Goal: Transaction & Acquisition: Purchase product/service

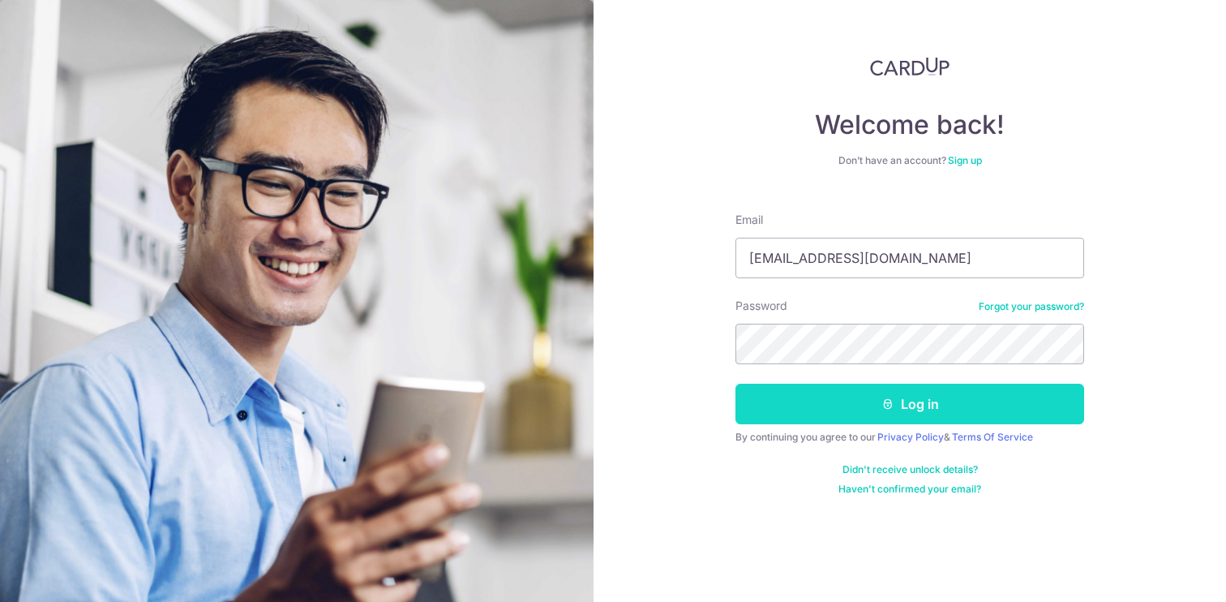
click at [858, 402] on button "Log in" at bounding box center [909, 403] width 349 height 41
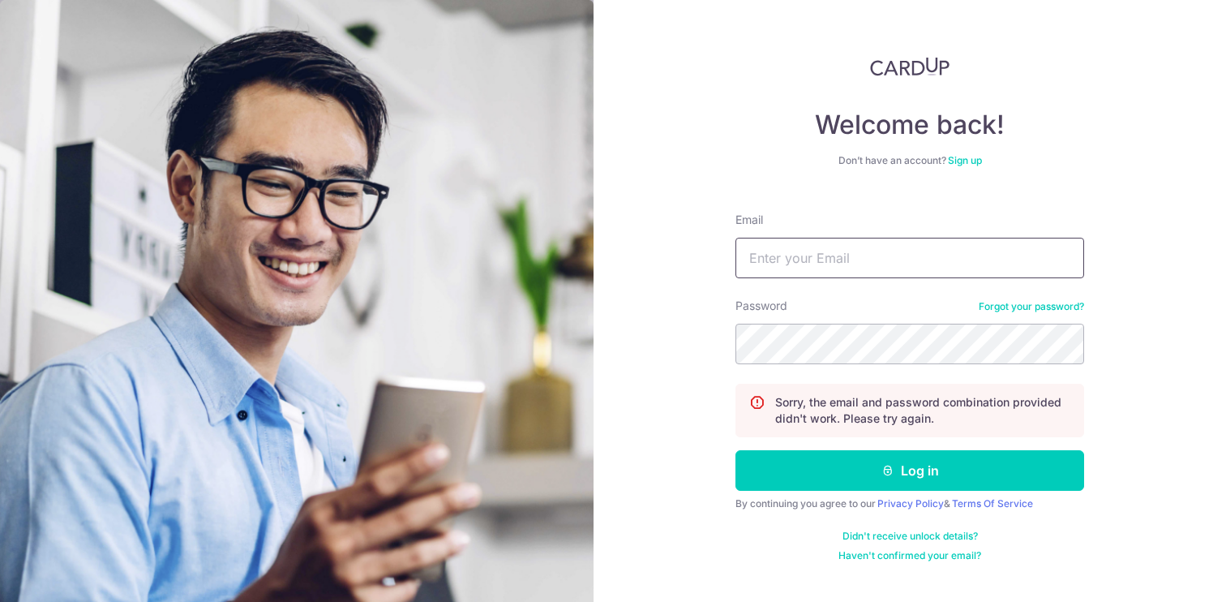
click at [854, 259] on input "Email" at bounding box center [909, 258] width 349 height 41
type input "krishnanramdas@gmail.com"
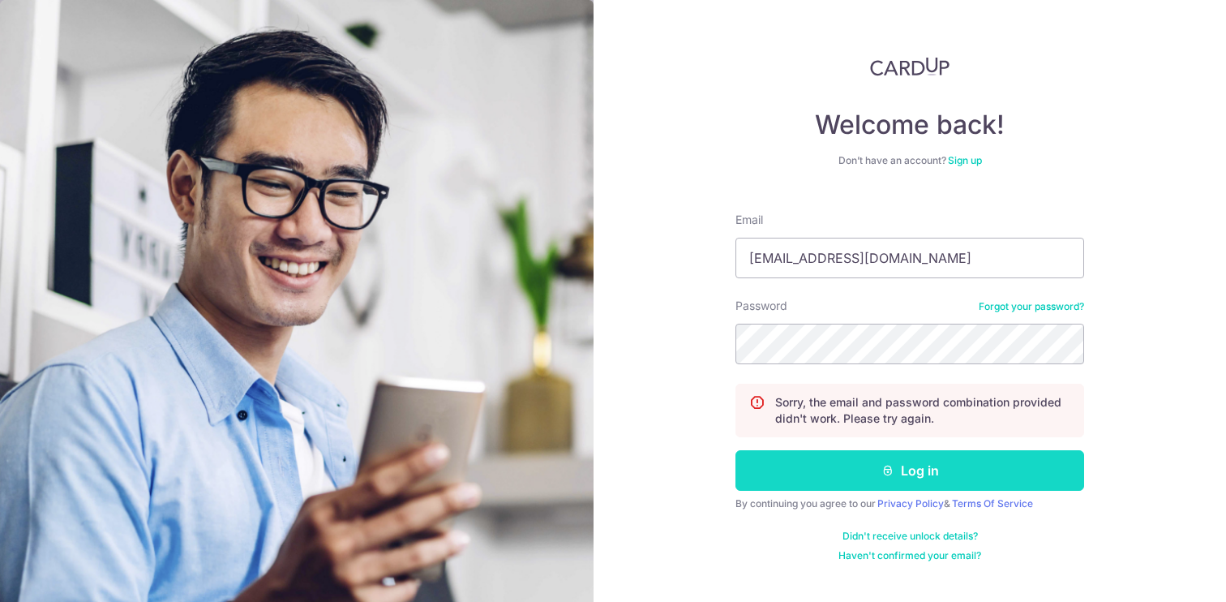
click at [874, 467] on button "Log in" at bounding box center [909, 470] width 349 height 41
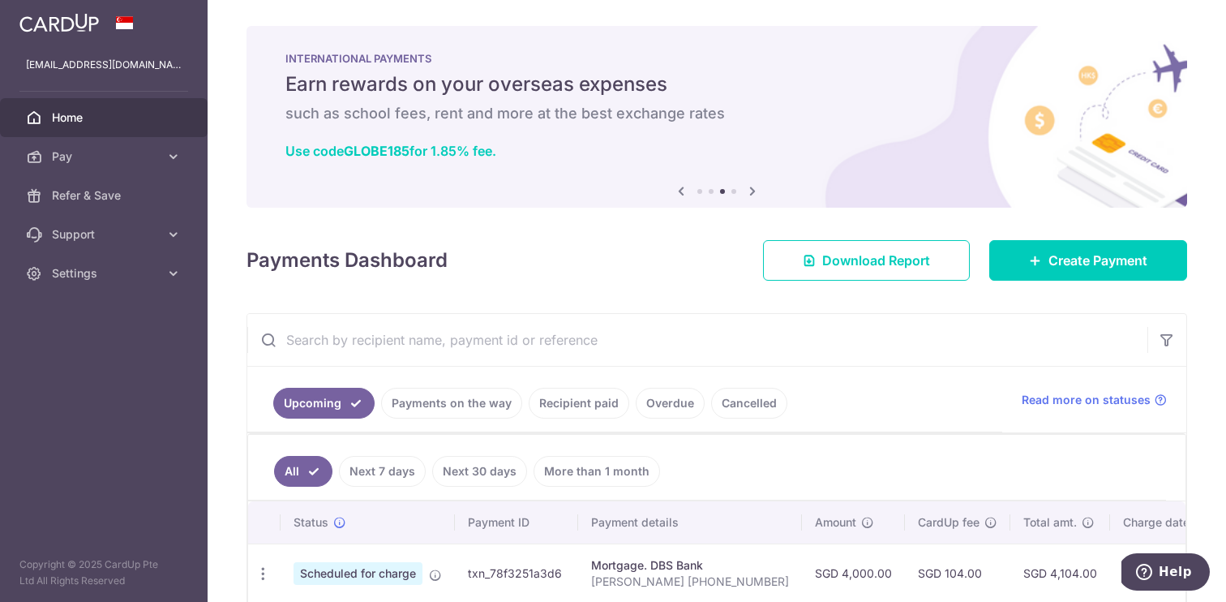
click at [683, 191] on icon at bounding box center [680, 191] width 19 height 20
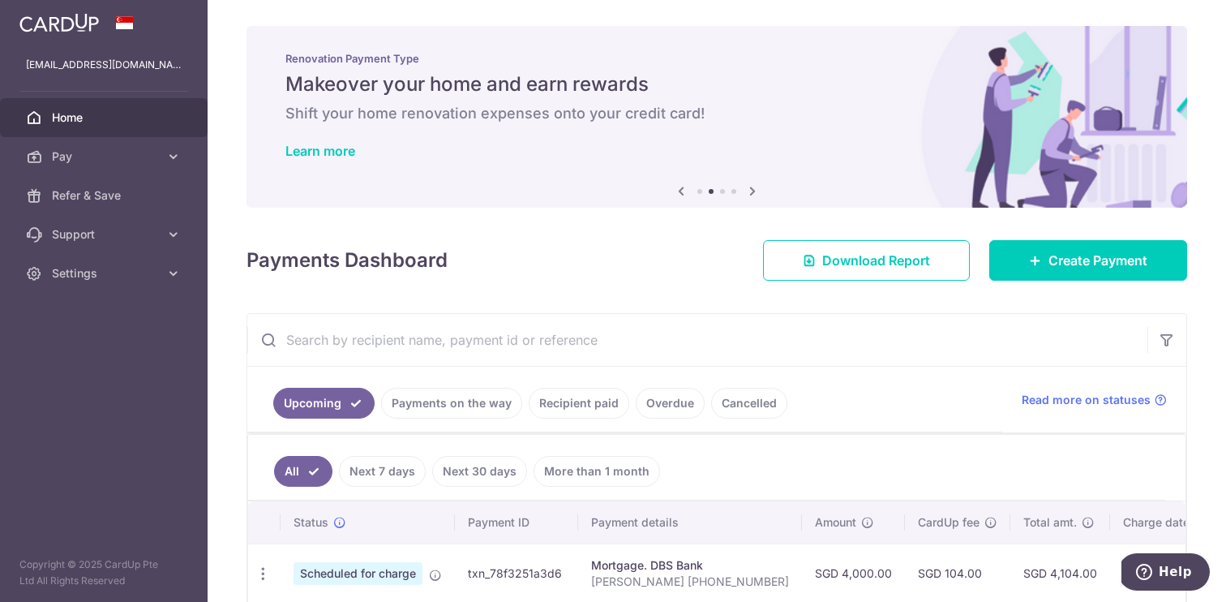
click at [683, 191] on icon at bounding box center [680, 191] width 19 height 20
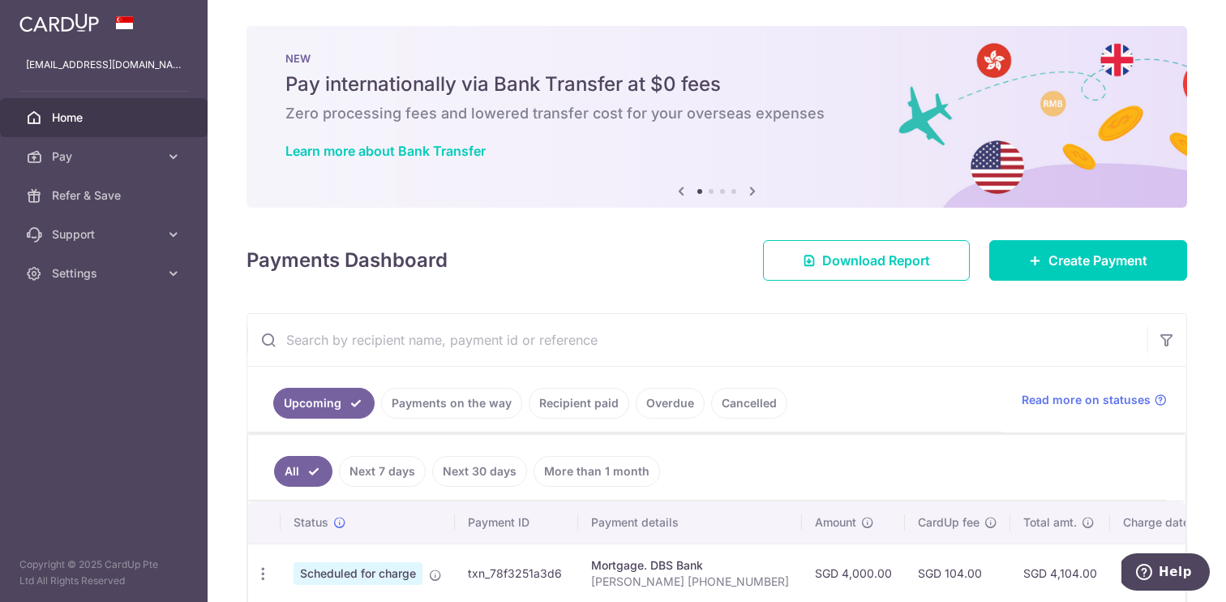
click at [683, 191] on icon at bounding box center [680, 191] width 19 height 20
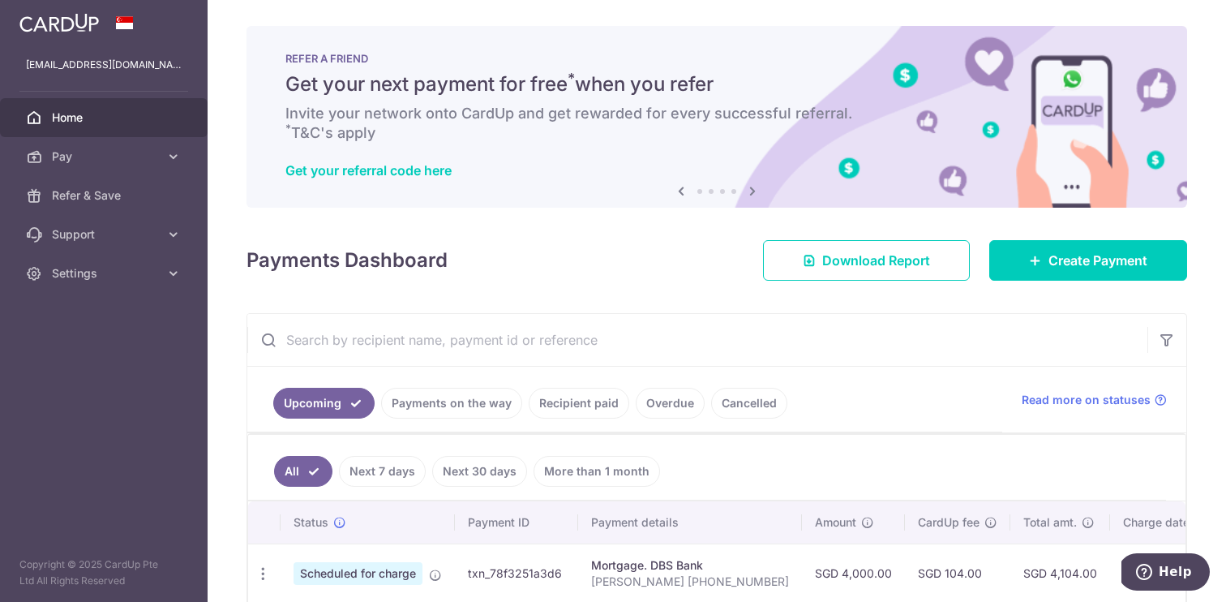
click at [684, 192] on icon at bounding box center [680, 191] width 19 height 20
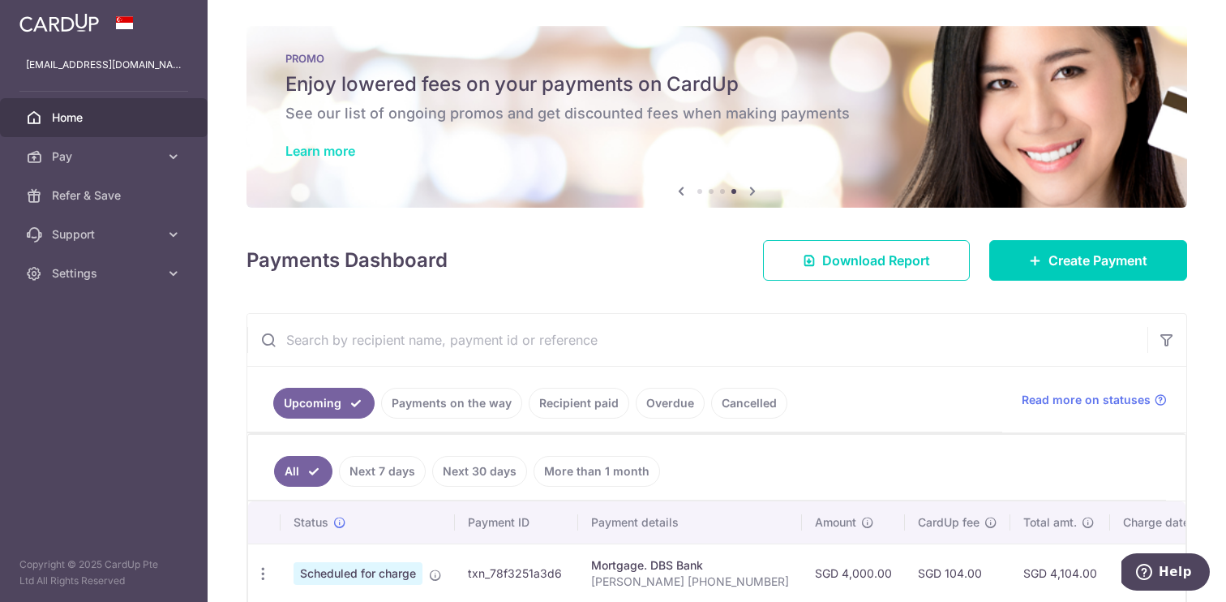
click at [330, 148] on link "Learn more" at bounding box center [320, 151] width 70 height 16
click at [144, 163] on span "Pay" at bounding box center [105, 156] width 107 height 16
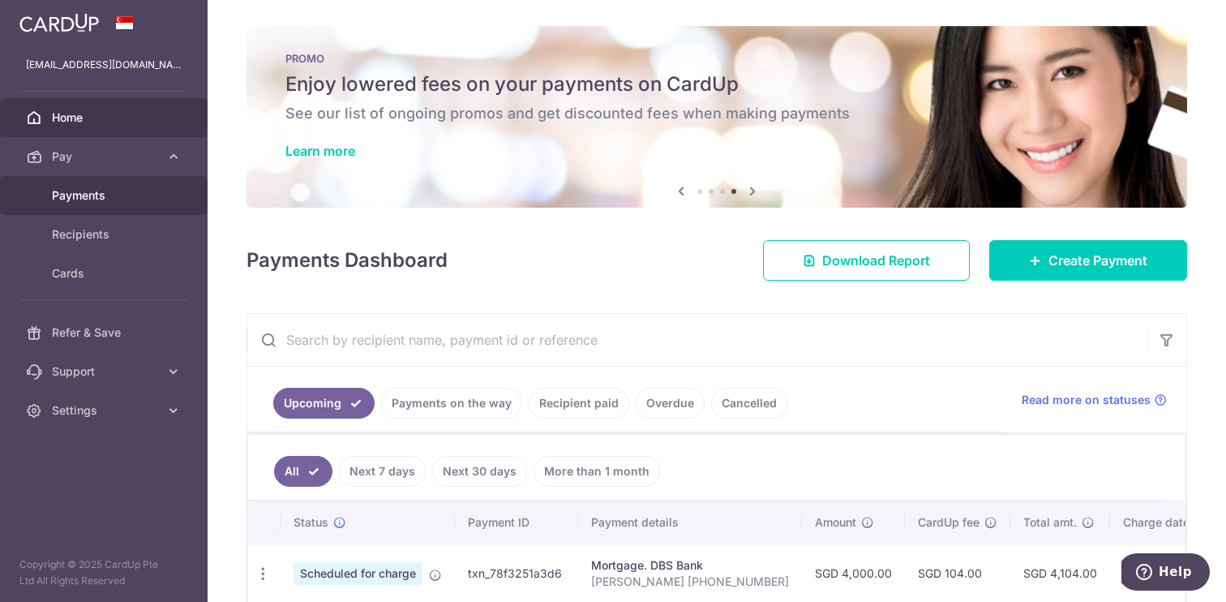
click at [136, 191] on span "Payments" at bounding box center [105, 195] width 107 height 16
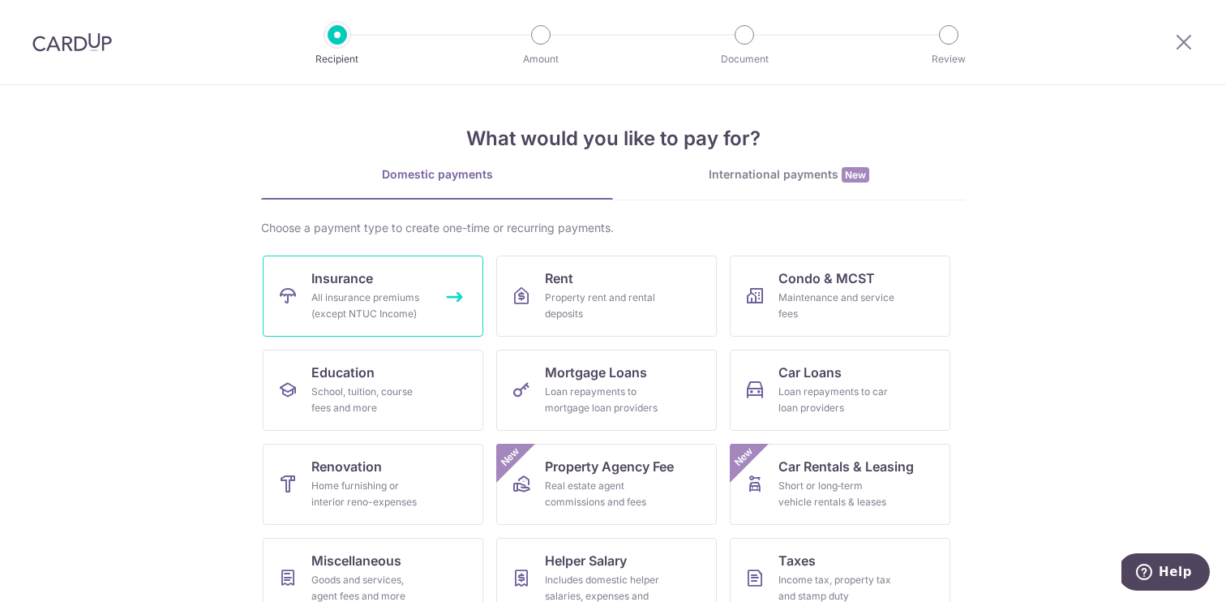
click at [366, 291] on div "All insurance premiums (except NTUC Income)" at bounding box center [369, 305] width 117 height 32
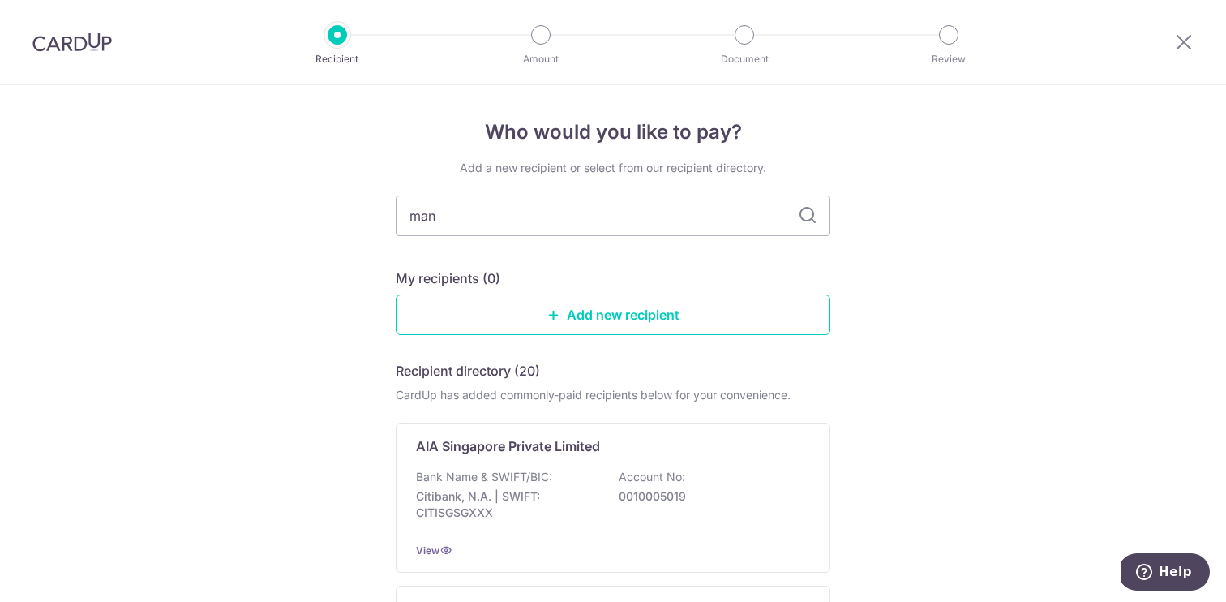
type input "manu"
type input "manulife"
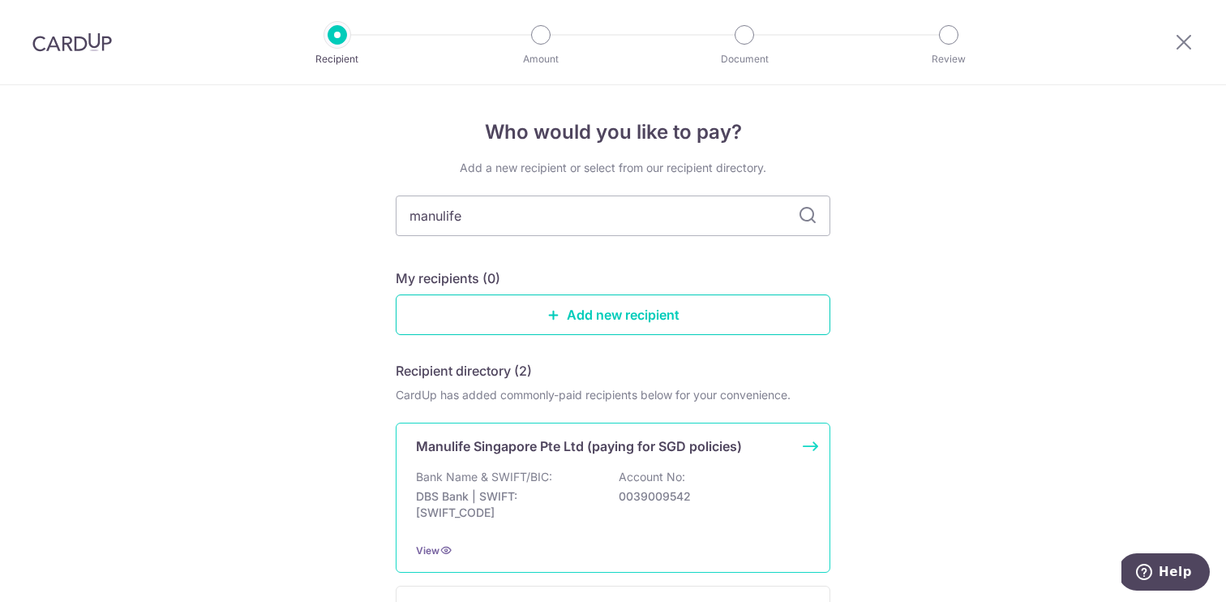
click at [674, 456] on div "Manulife Singapore Pte Ltd (paying for SGD policies) Bank Name & SWIFT/BIC: DBS…" at bounding box center [613, 497] width 435 height 150
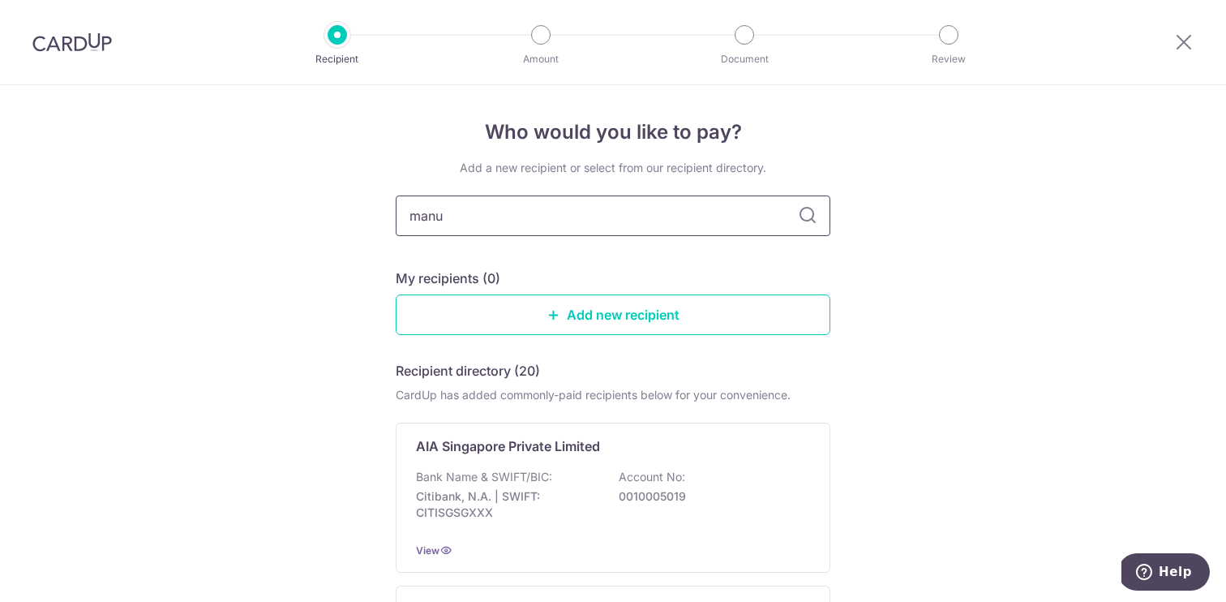
type input "manul"
click at [527, 266] on div "Add a new recipient or select from our recipient directory. manul My recipients…" at bounding box center [613, 480] width 435 height 640
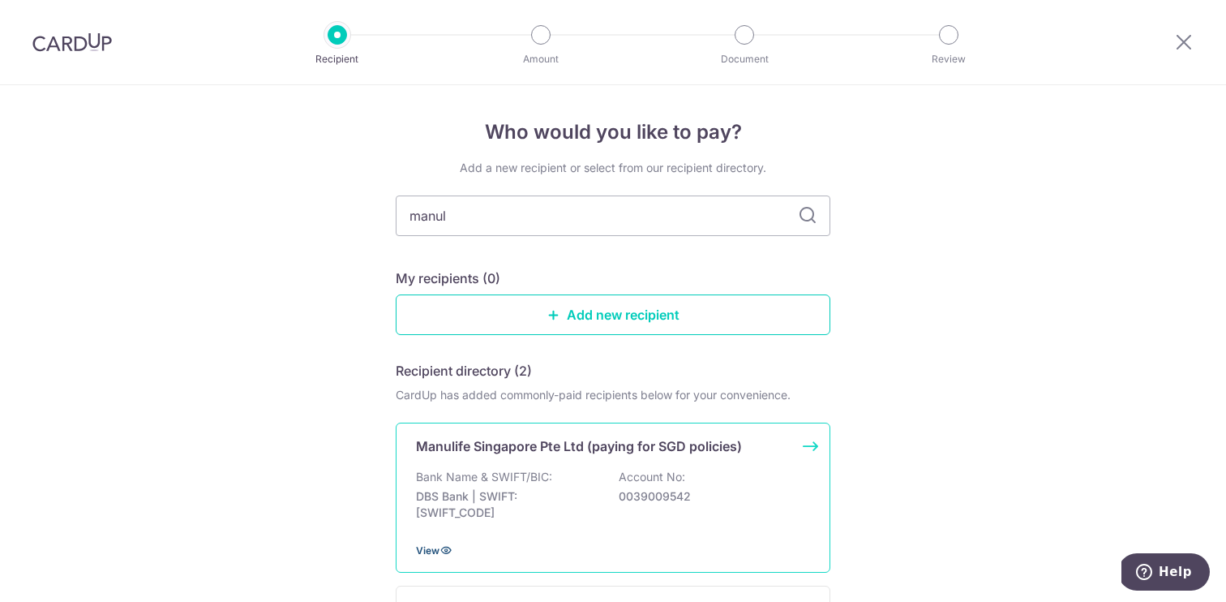
click at [434, 546] on span "View" at bounding box center [428, 550] width 24 height 12
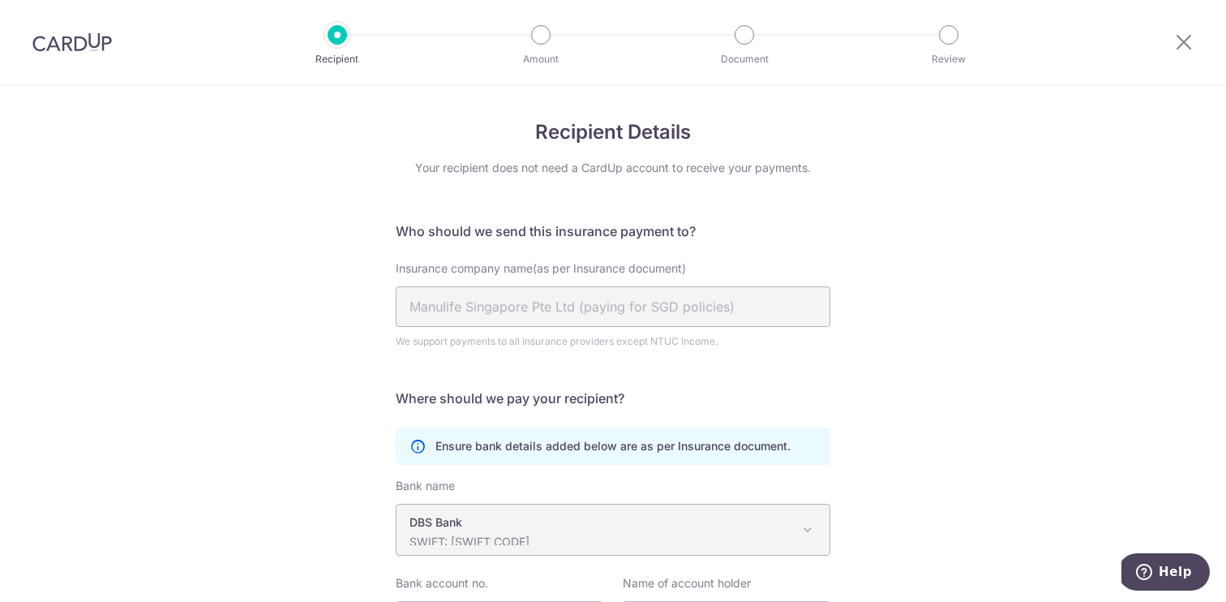
click at [995, 416] on div "Recipient Details Your recipient does not need a CardUp account to receive your…" at bounding box center [613, 428] width 1226 height 686
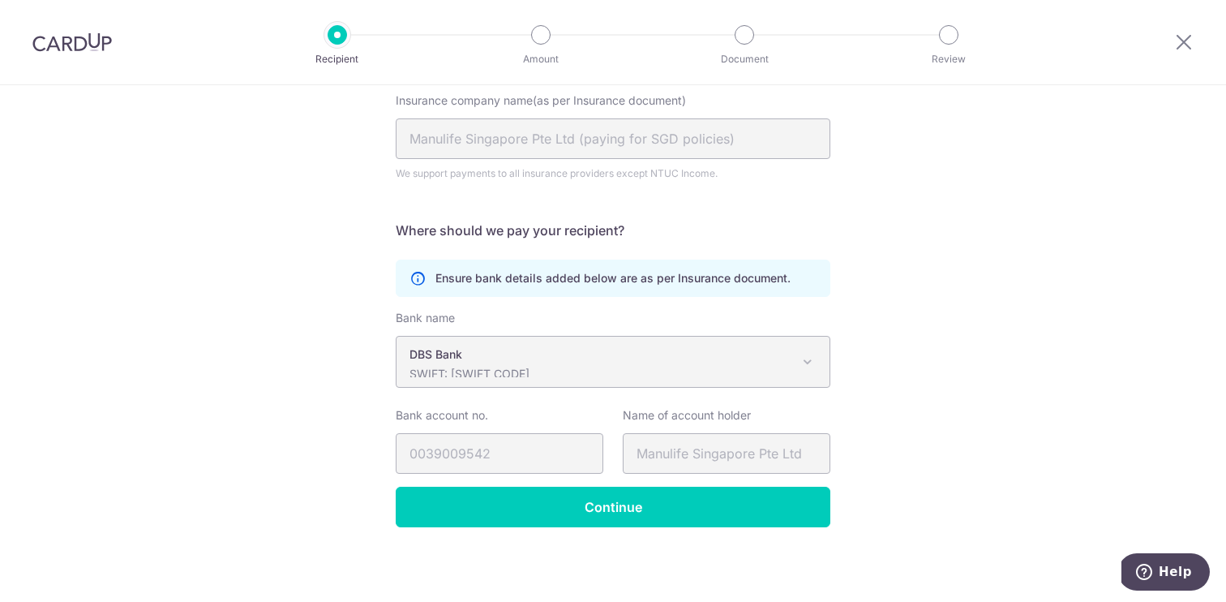
scroll to position [169, 0]
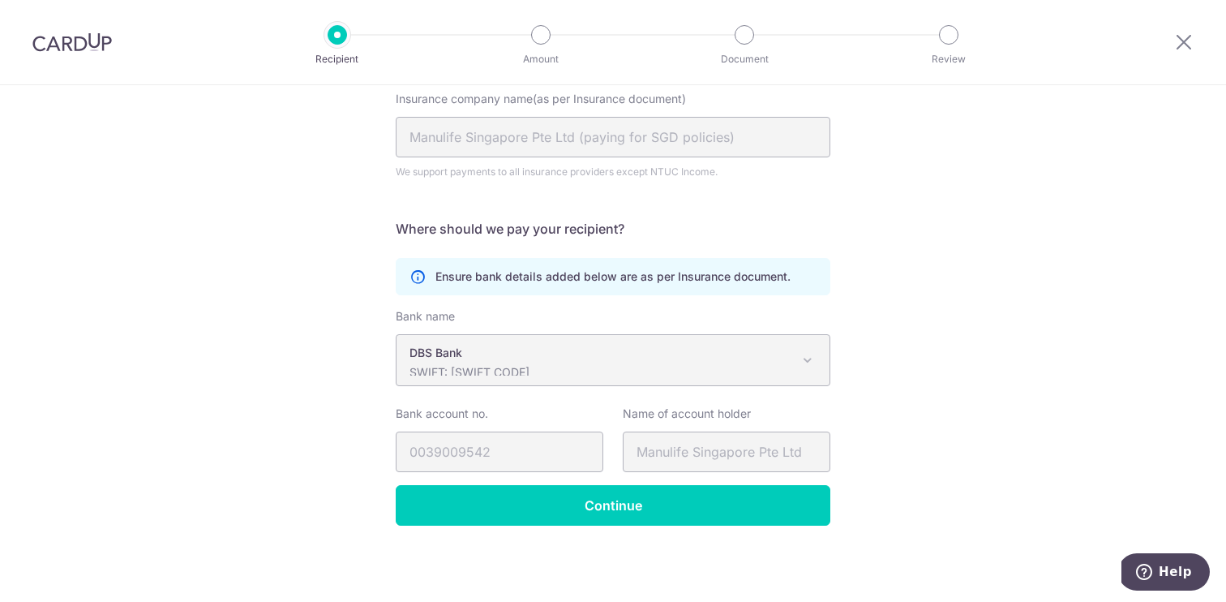
click at [806, 357] on span at bounding box center [807, 359] width 19 height 19
click at [809, 360] on span at bounding box center [807, 359] width 19 height 19
